Goal: Task Accomplishment & Management: Use online tool/utility

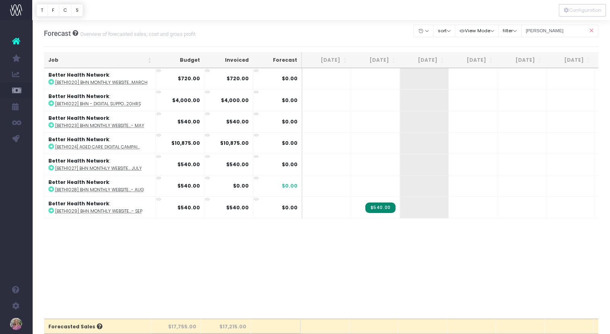
click at [593, 31] on icon at bounding box center [591, 31] width 14 height 17
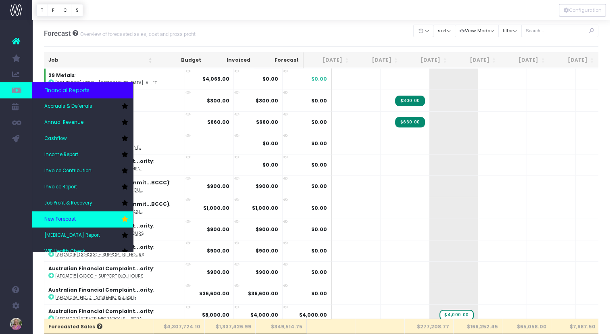
click at [65, 217] on span "New Forecast" at bounding box center [59, 219] width 31 height 7
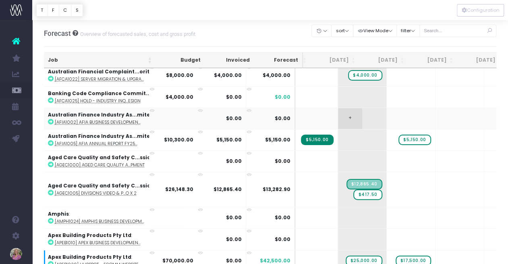
scroll to position [239, 91]
click at [348, 73] on span "$4,000.00" at bounding box center [365, 75] width 34 height 10
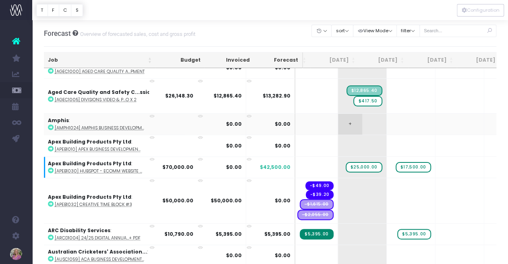
scroll to position [336, 91]
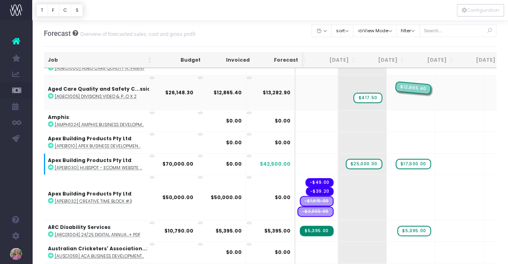
drag, startPoint x: 348, startPoint y: 83, endPoint x: 379, endPoint y: 81, distance: 30.3
drag, startPoint x: 348, startPoint y: 90, endPoint x: 375, endPoint y: 89, distance: 26.6
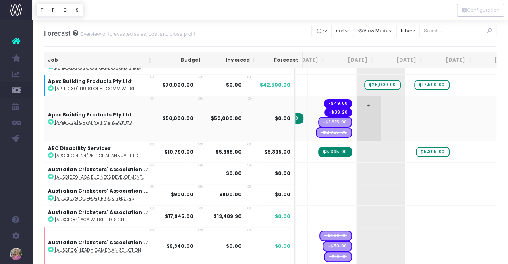
scroll to position [419, 73]
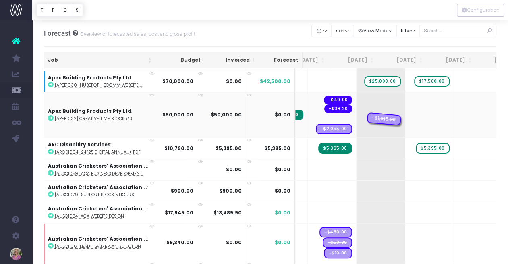
drag, startPoint x: 315, startPoint y: 117, endPoint x: 343, endPoint y: 115, distance: 28.2
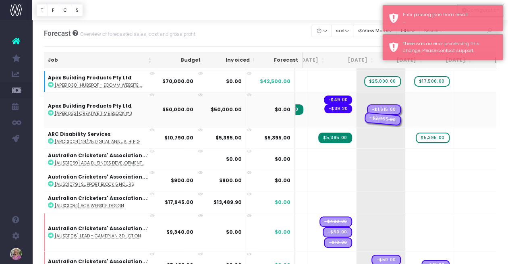
drag, startPoint x: 312, startPoint y: 116, endPoint x: 343, endPoint y: 116, distance: 31.0
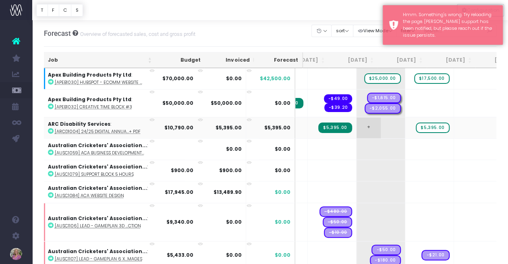
scroll to position [422, 73]
click at [287, 37] on div "Forecast Overview of forecasted sales, cost and gross profit Clear Filters Hide…" at bounding box center [270, 33] width 453 height 27
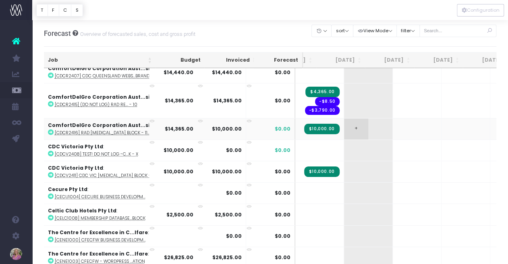
scroll to position [0, 59]
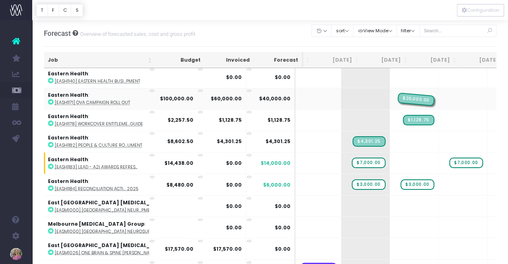
drag, startPoint x: 345, startPoint y: 85, endPoint x: 385, endPoint y: 84, distance: 39.5
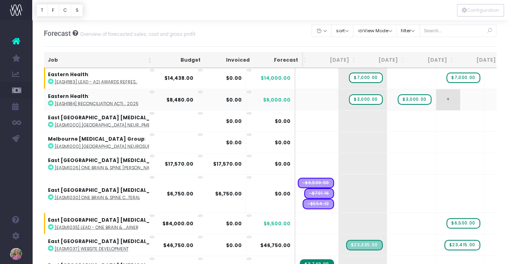
click at [436, 89] on span "+" at bounding box center [448, 99] width 24 height 21
click at [398, 94] on span "$3,000.00" at bounding box center [414, 99] width 33 height 10
click at [349, 94] on span "$3,000.00" at bounding box center [365, 99] width 33 height 10
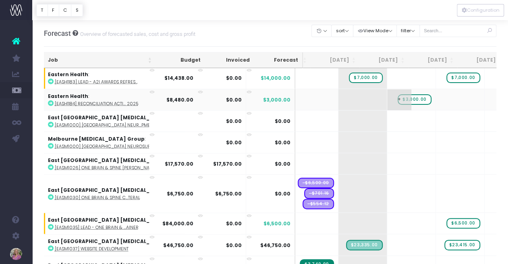
click at [398, 94] on span "$3,000.00" at bounding box center [414, 99] width 33 height 10
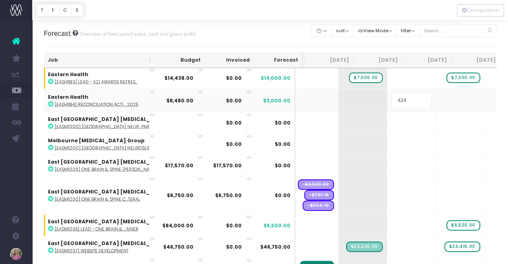
type input "4240"
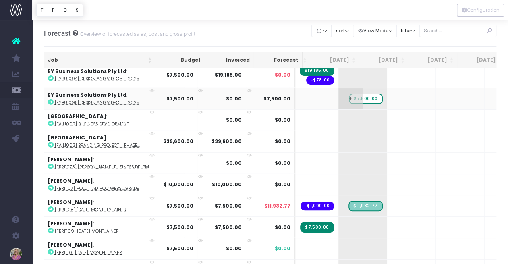
scroll to position [2655, 91]
click at [349, 94] on span "$7,500.00" at bounding box center [365, 99] width 33 height 10
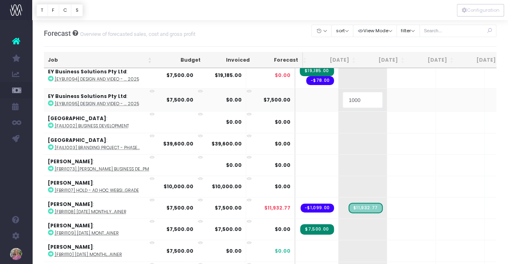
type input "10000"
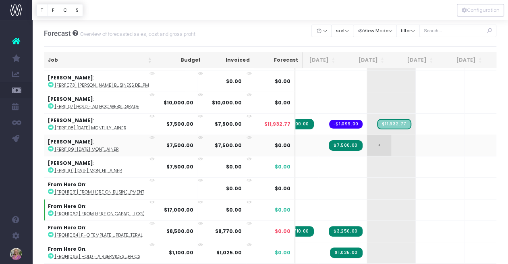
scroll to position [0, 73]
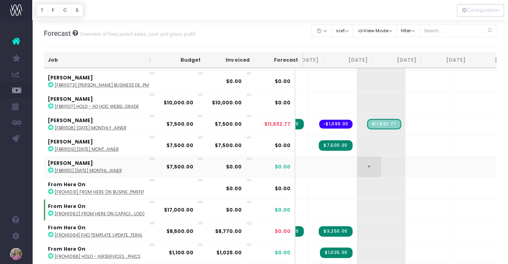
click at [357, 156] on span "+" at bounding box center [369, 166] width 24 height 21
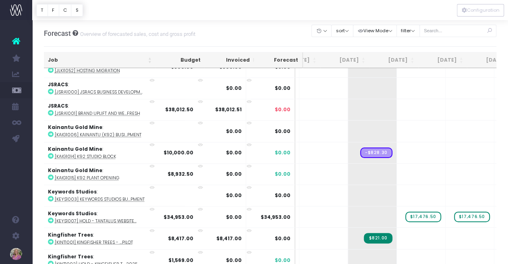
scroll to position [3671, 81]
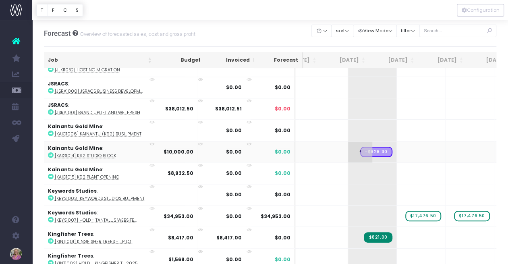
click at [348, 142] on span "+" at bounding box center [360, 152] width 24 height 21
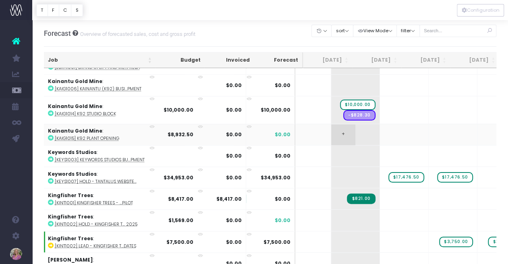
scroll to position [3719, 98]
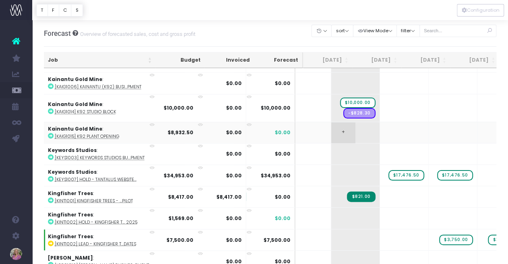
click at [331, 122] on span "+" at bounding box center [343, 132] width 24 height 21
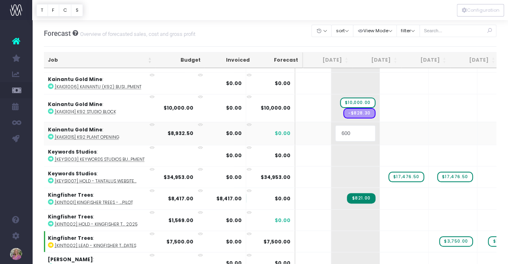
type input "6000"
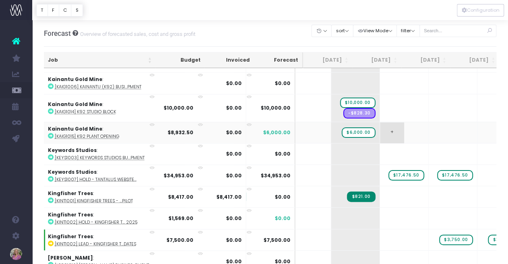
click at [380, 122] on span "+" at bounding box center [392, 132] width 24 height 21
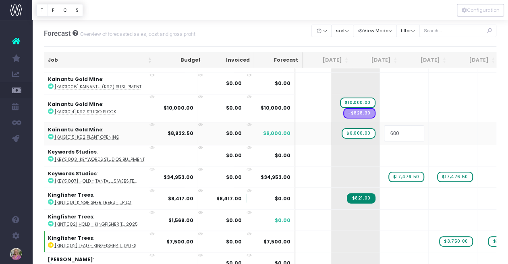
type input "6000"
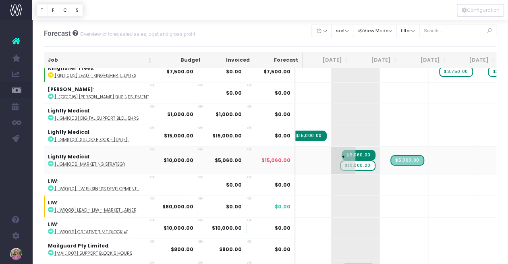
scroll to position [3887, 98]
click at [340, 160] on span "$10,000.00" at bounding box center [357, 165] width 35 height 10
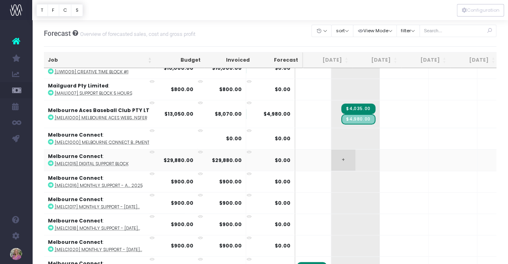
scroll to position [4039, 98]
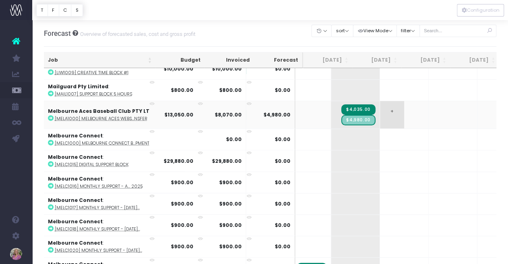
click at [380, 101] on span "+" at bounding box center [392, 114] width 24 height 27
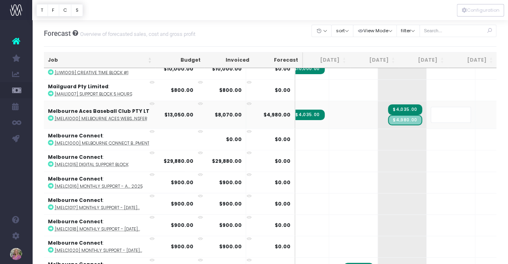
scroll to position [0, 85]
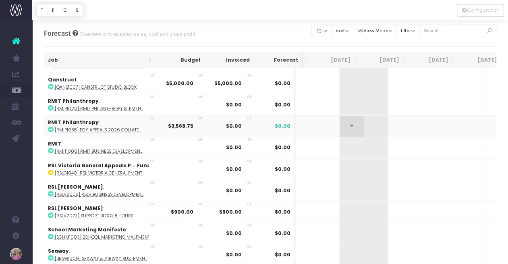
click at [340, 116] on span "+" at bounding box center [352, 126] width 24 height 21
drag, startPoint x: 344, startPoint y: 97, endPoint x: 373, endPoint y: 96, distance: 29.1
click at [399, 121] on span "$3,568.75" at bounding box center [415, 126] width 33 height 10
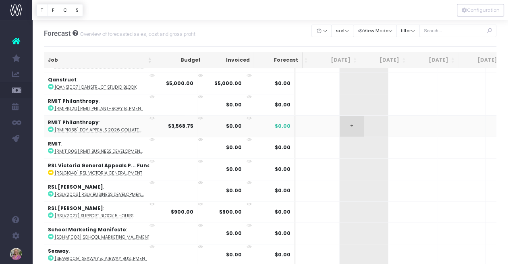
click at [340, 116] on span "+" at bounding box center [352, 126] width 24 height 21
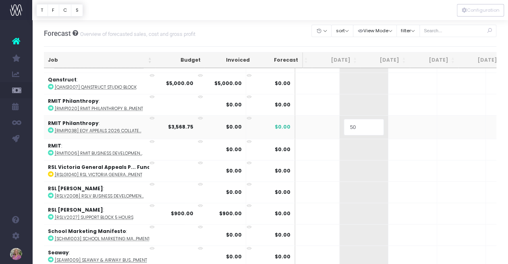
type input "50%"
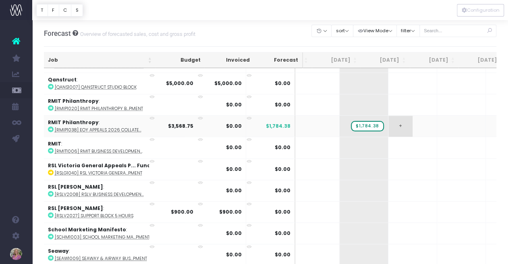
click at [389, 116] on span "+" at bounding box center [401, 126] width 24 height 21
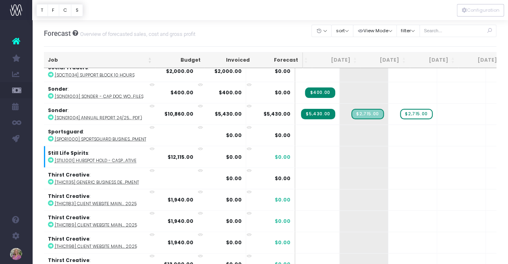
scroll to position [5408, 90]
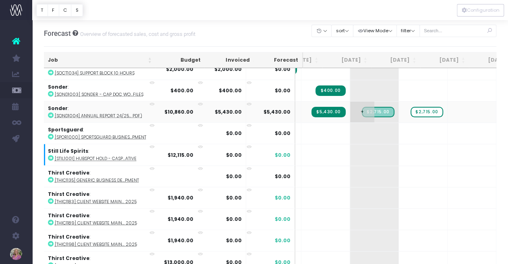
scroll to position [5409, 85]
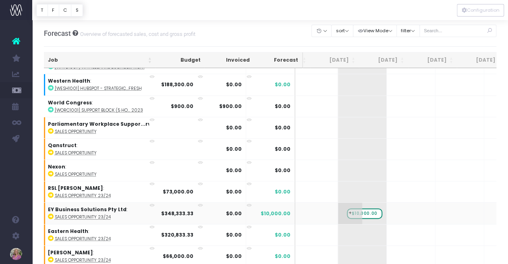
click at [347, 208] on span "$10,000.00" at bounding box center [364, 213] width 35 height 10
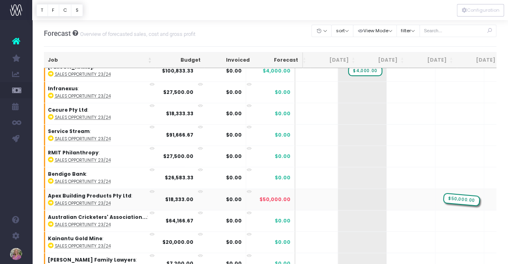
drag, startPoint x: 390, startPoint y: 162, endPoint x: 418, endPoint y: 159, distance: 28.8
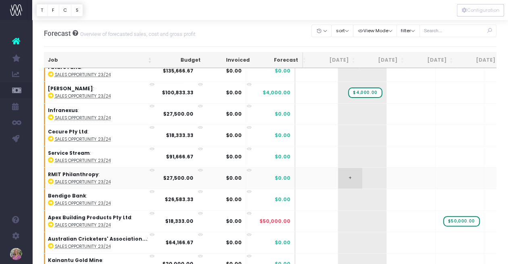
scroll to position [6266, 91]
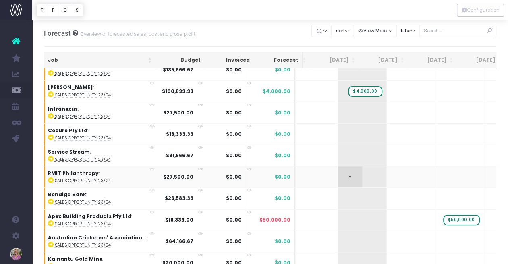
click at [338, 167] on span "+" at bounding box center [350, 177] width 24 height 21
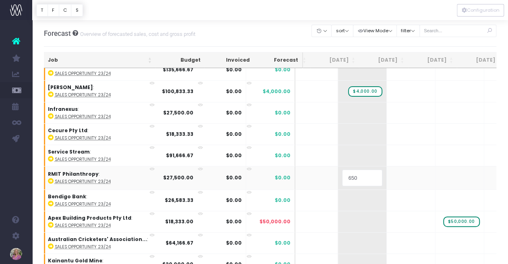
type input "6500"
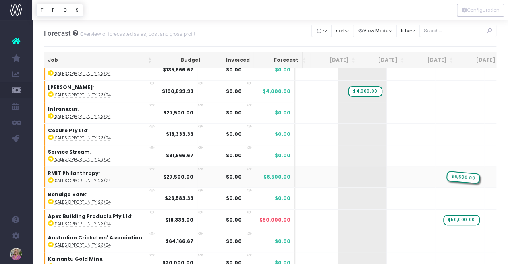
drag, startPoint x: 346, startPoint y: 139, endPoint x: 425, endPoint y: 135, distance: 79.5
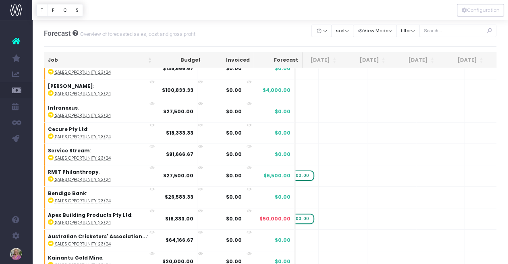
scroll to position [6267, 277]
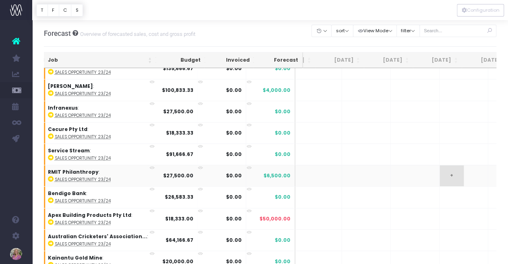
click at [440, 165] on span "+" at bounding box center [452, 175] width 24 height 21
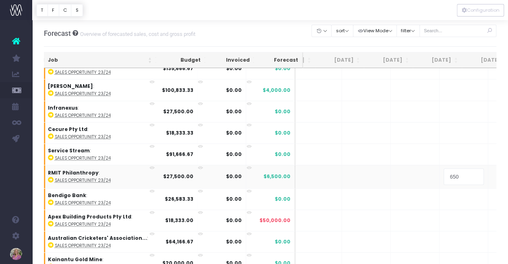
type input "6500"
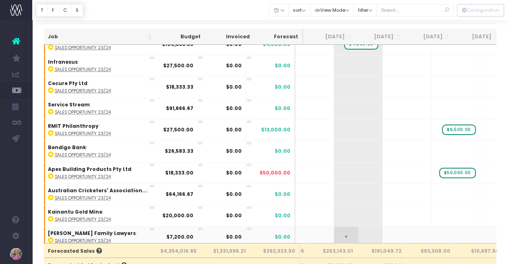
scroll to position [6303, 95]
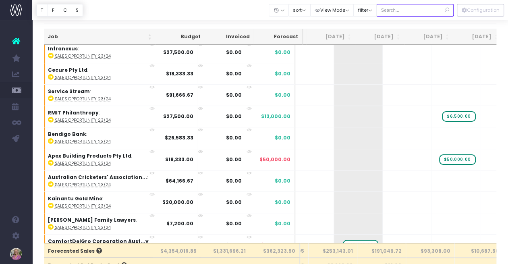
click at [421, 10] on input "text" at bounding box center [415, 10] width 77 height 12
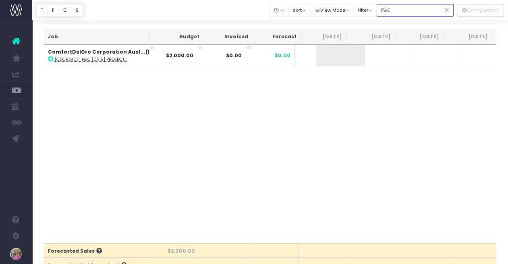
scroll to position [0, 95]
type input "P&C"
click at [316, 55] on span "+" at bounding box center [328, 55] width 24 height 21
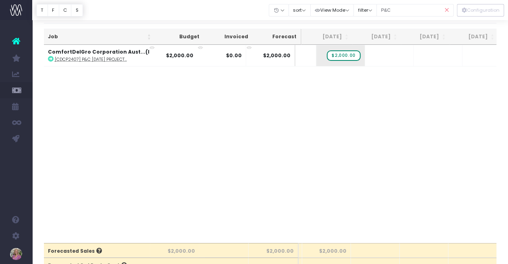
click at [448, 10] on icon at bounding box center [447, 10] width 14 height 17
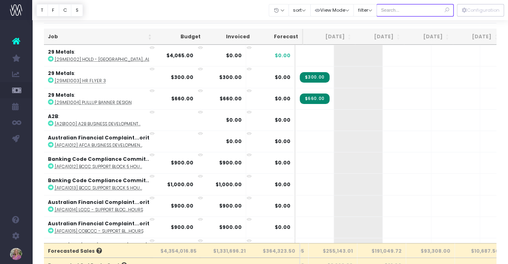
click at [422, 10] on input "text" at bounding box center [415, 10] width 77 height 12
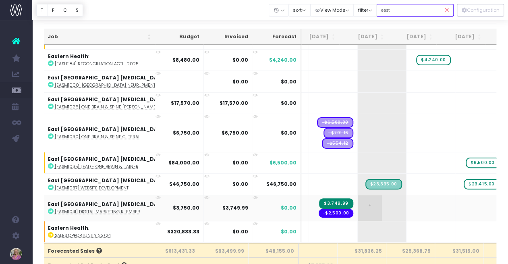
scroll to position [104, 61]
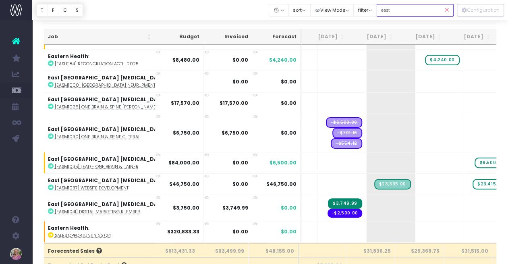
type input "east"
click at [446, 10] on icon at bounding box center [447, 10] width 14 height 17
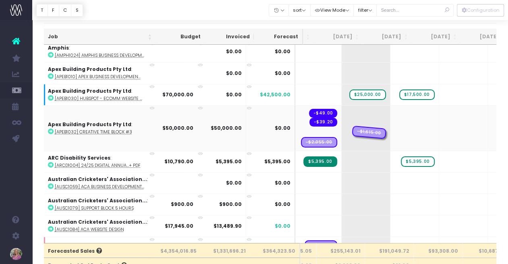
drag, startPoint x: 305, startPoint y: 129, endPoint x: 345, endPoint y: 128, distance: 39.9
